Goal: Task Accomplishment & Management: Manage account settings

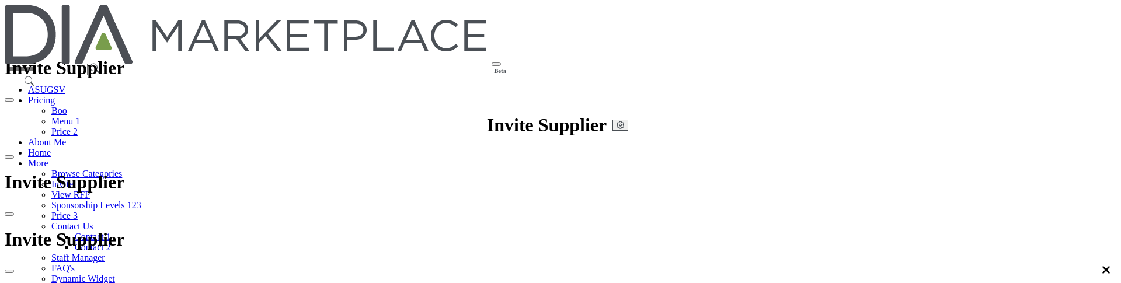
type input "**********"
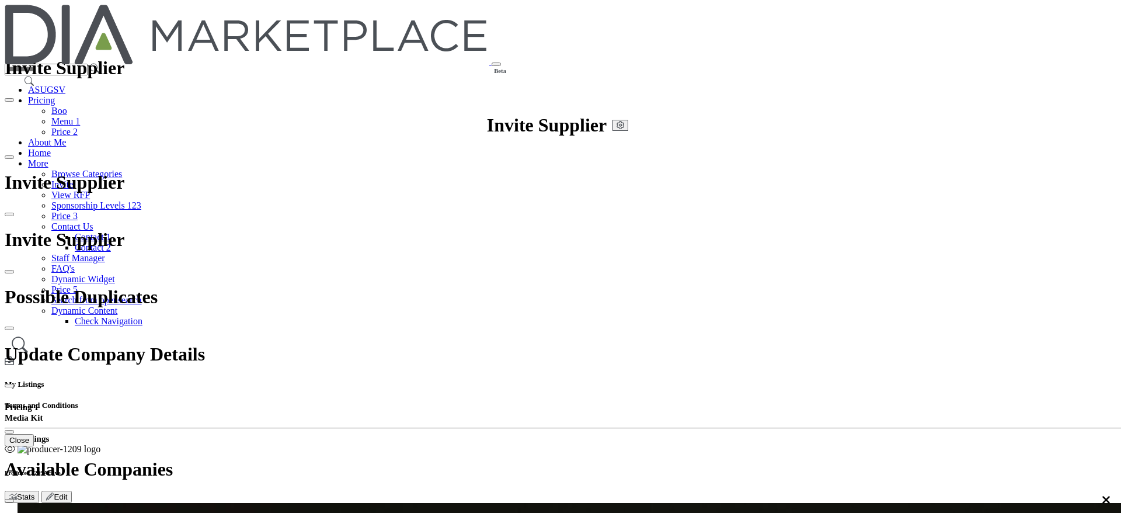
type input "**********"
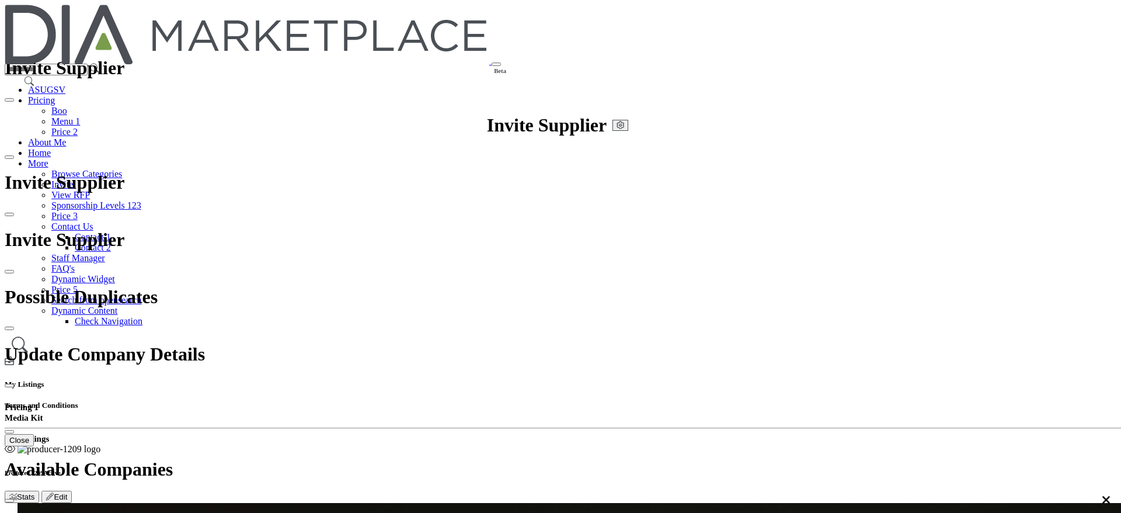
drag, startPoint x: 340, startPoint y: 64, endPoint x: 364, endPoint y: 64, distance: 24.5
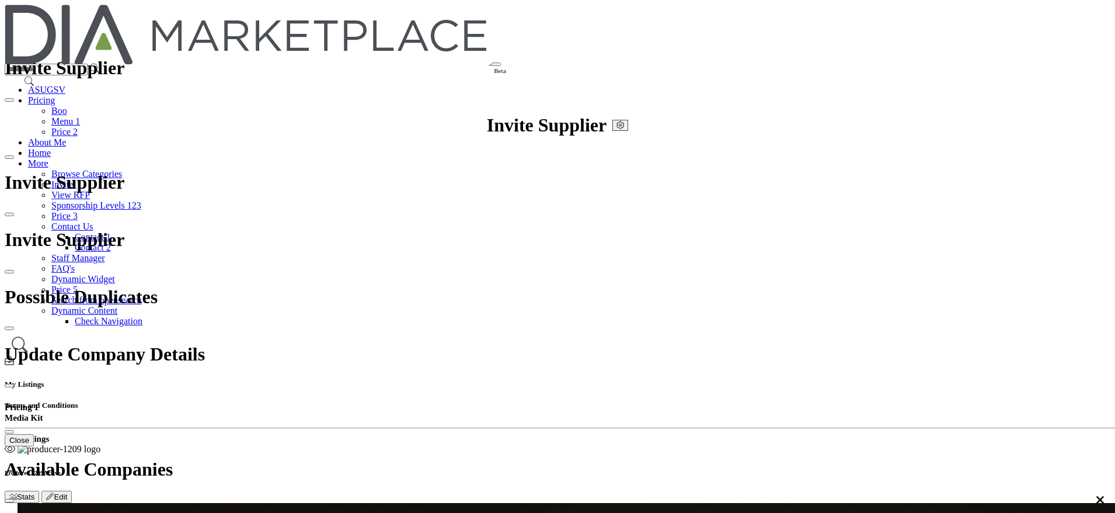
type input "**********"
